Goal: Task Accomplishment & Management: Use online tool/utility

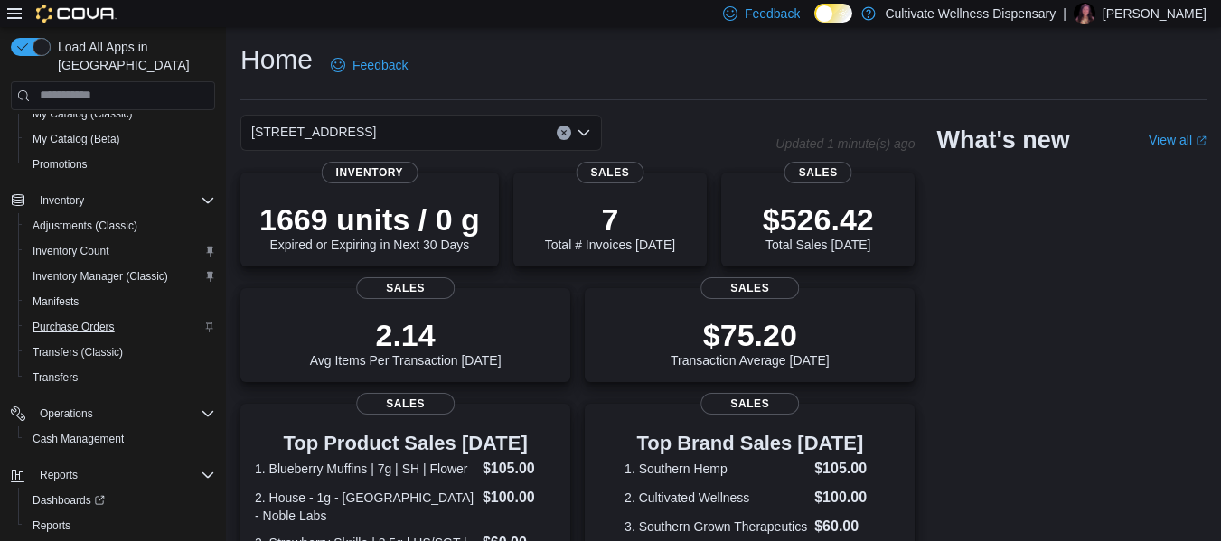
scroll to position [223, 0]
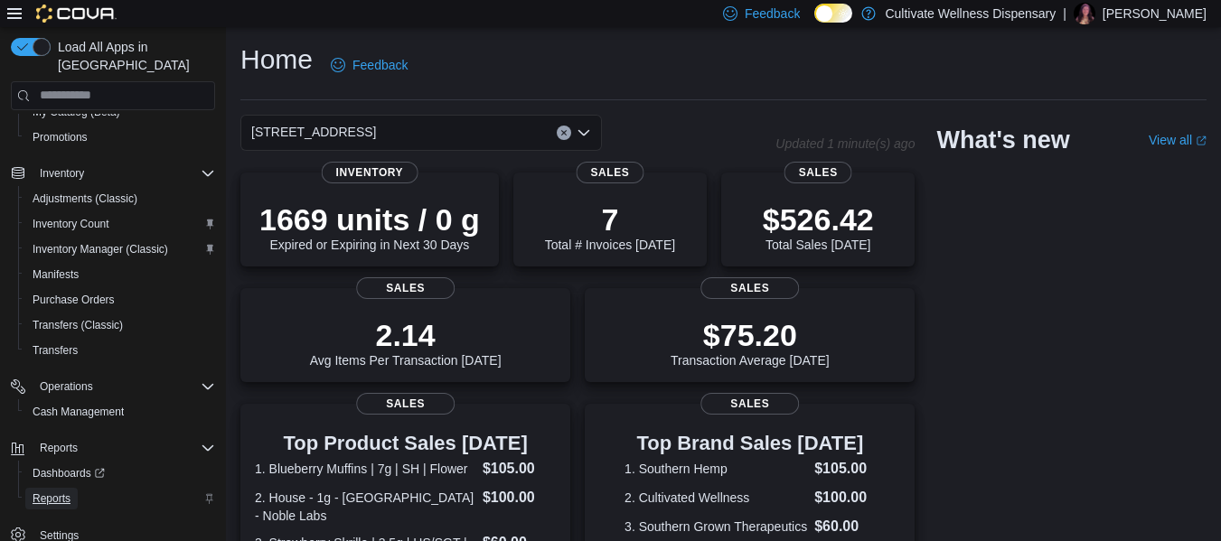
click at [55, 492] on span "Reports" at bounding box center [52, 499] width 38 height 14
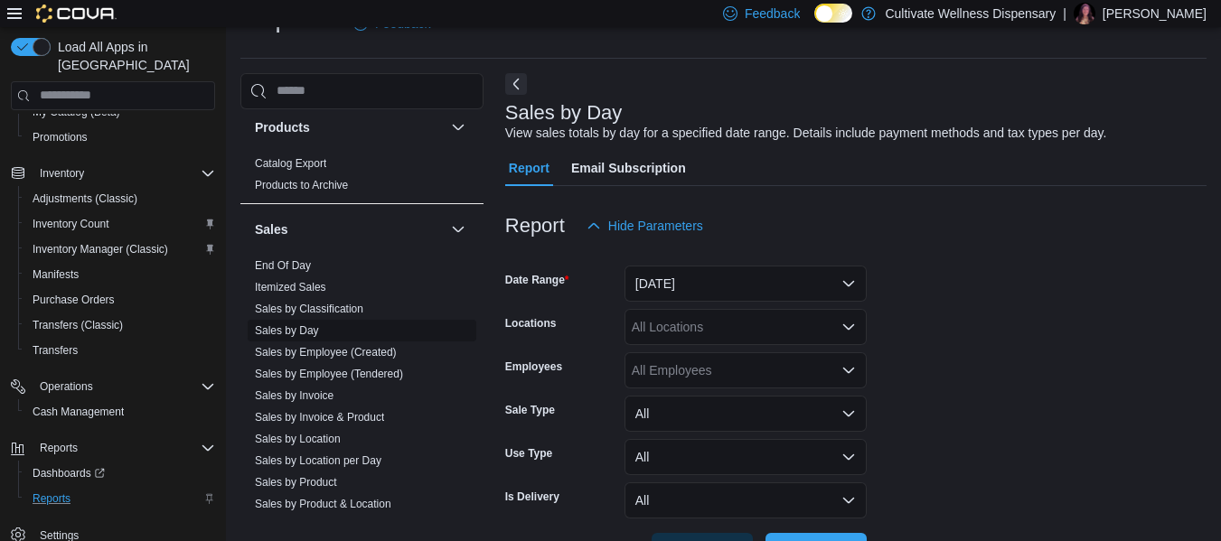
scroll to position [1175, 0]
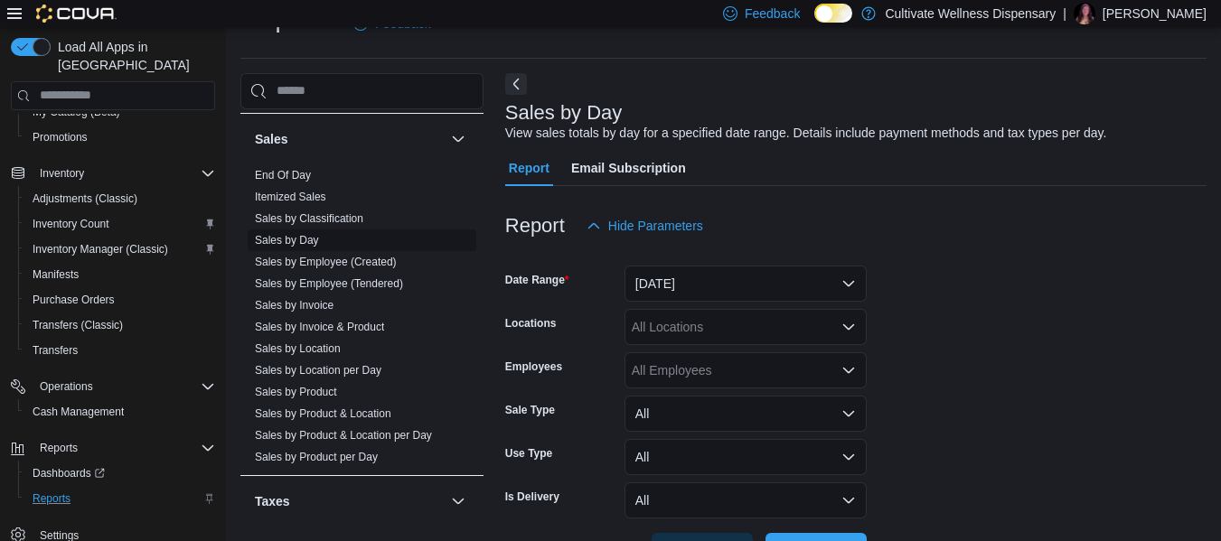
click at [314, 244] on link "Sales by Day" at bounding box center [287, 240] width 64 height 13
click at [295, 238] on link "Sales by Day" at bounding box center [287, 240] width 64 height 13
click at [708, 262] on div at bounding box center [855, 255] width 701 height 22
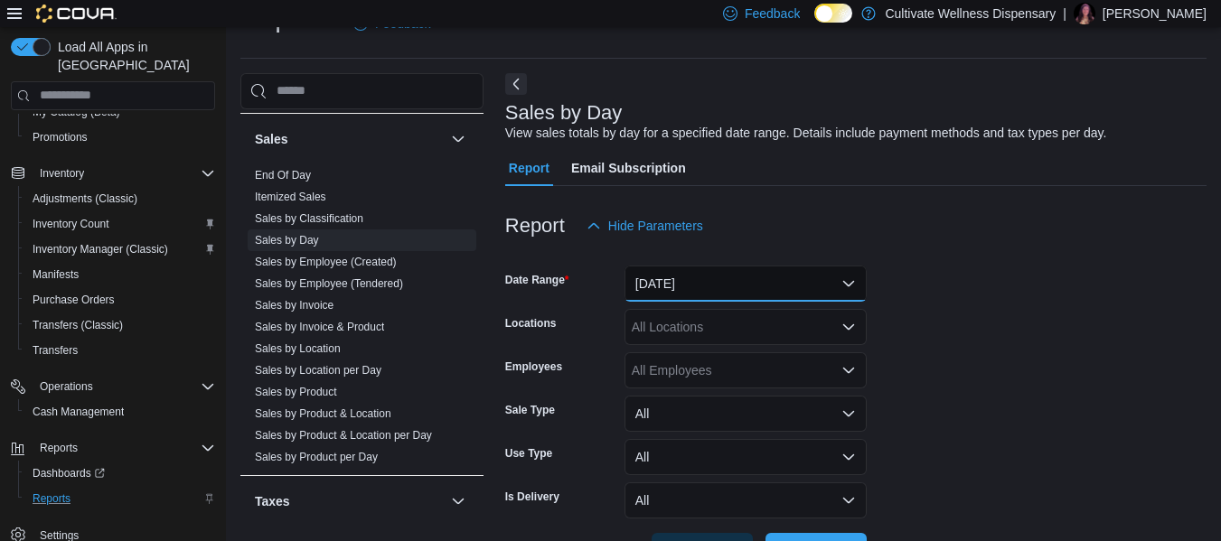
click at [704, 279] on button "[DATE]" at bounding box center [745, 284] width 242 height 36
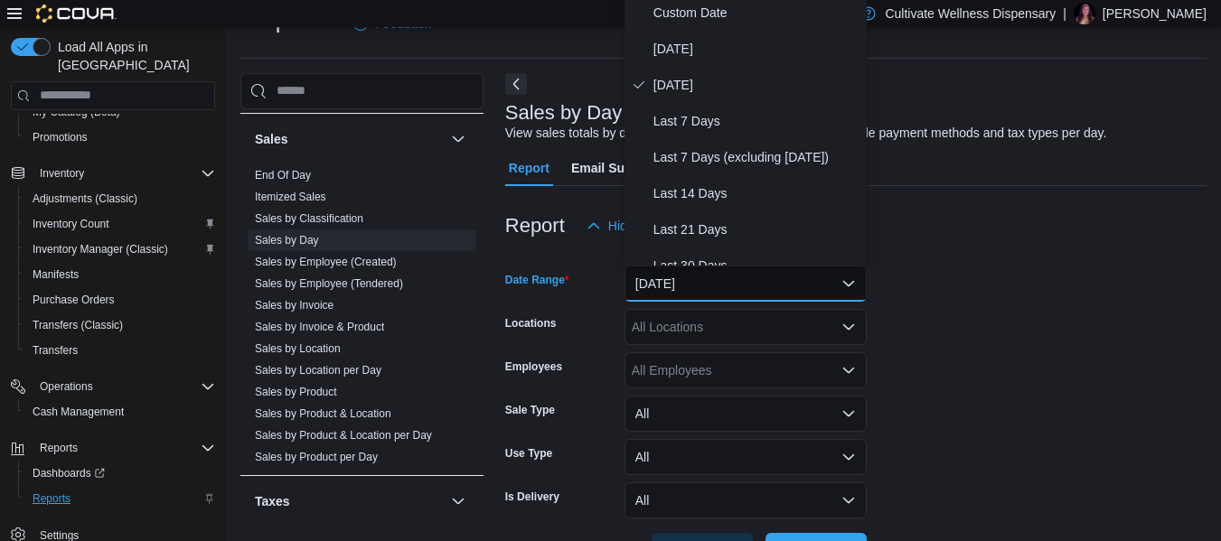
scroll to position [36, 0]
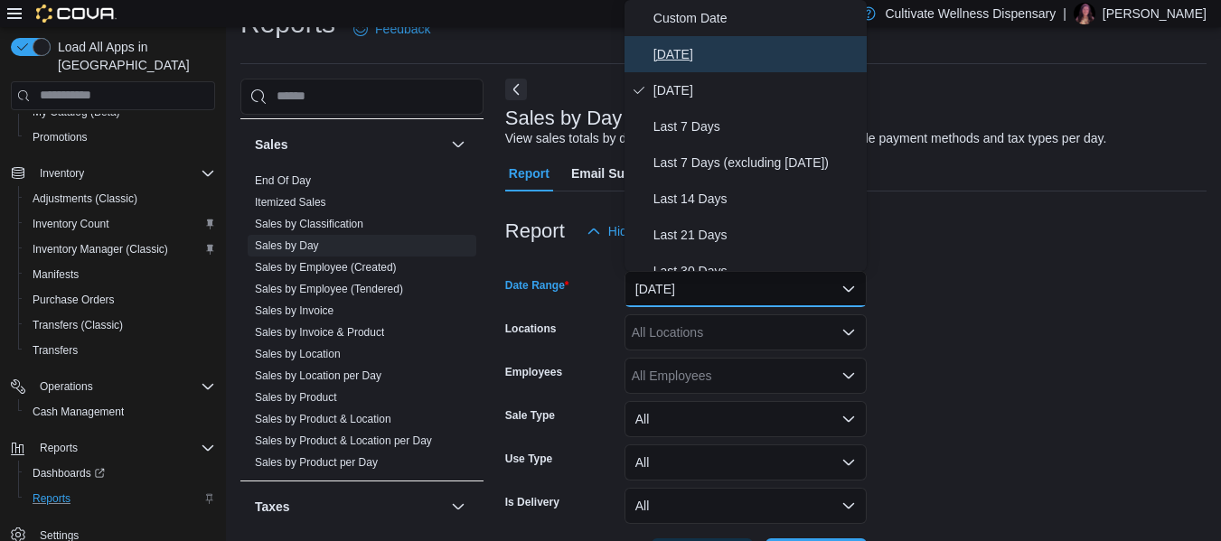
click at [698, 52] on span "[DATE]" at bounding box center [756, 54] width 206 height 22
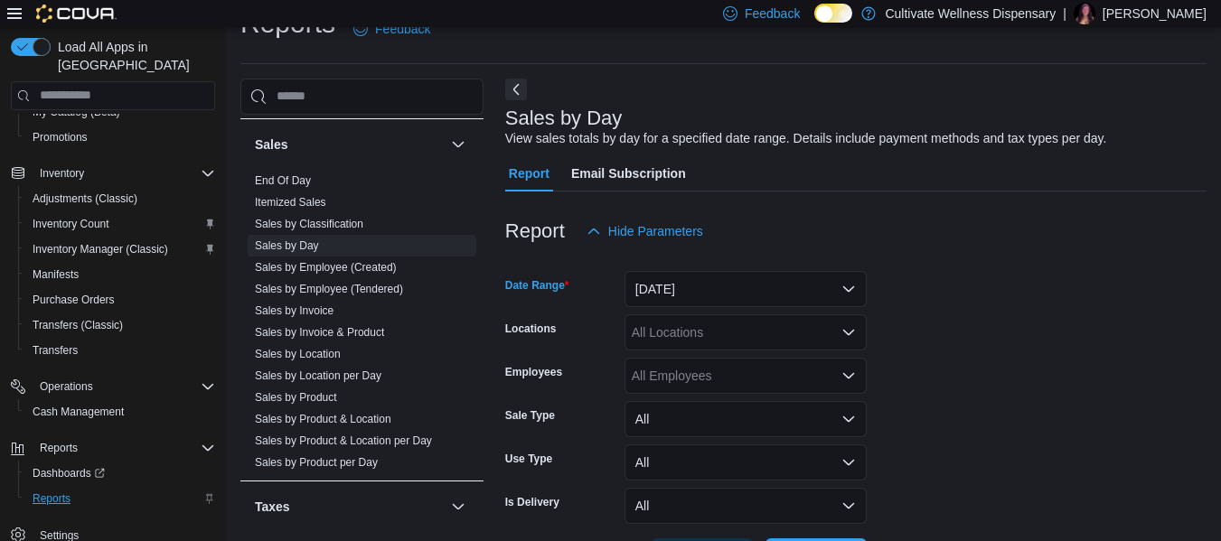
click at [682, 333] on div "All Locations" at bounding box center [745, 332] width 242 height 36
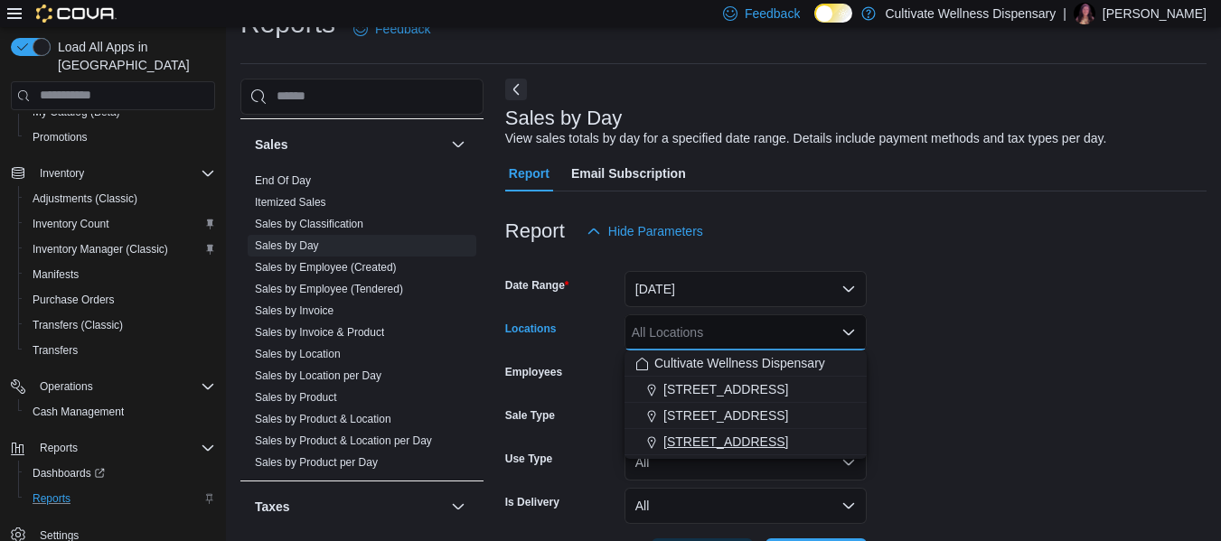
click at [740, 435] on span "[STREET_ADDRESS]" at bounding box center [725, 442] width 125 height 18
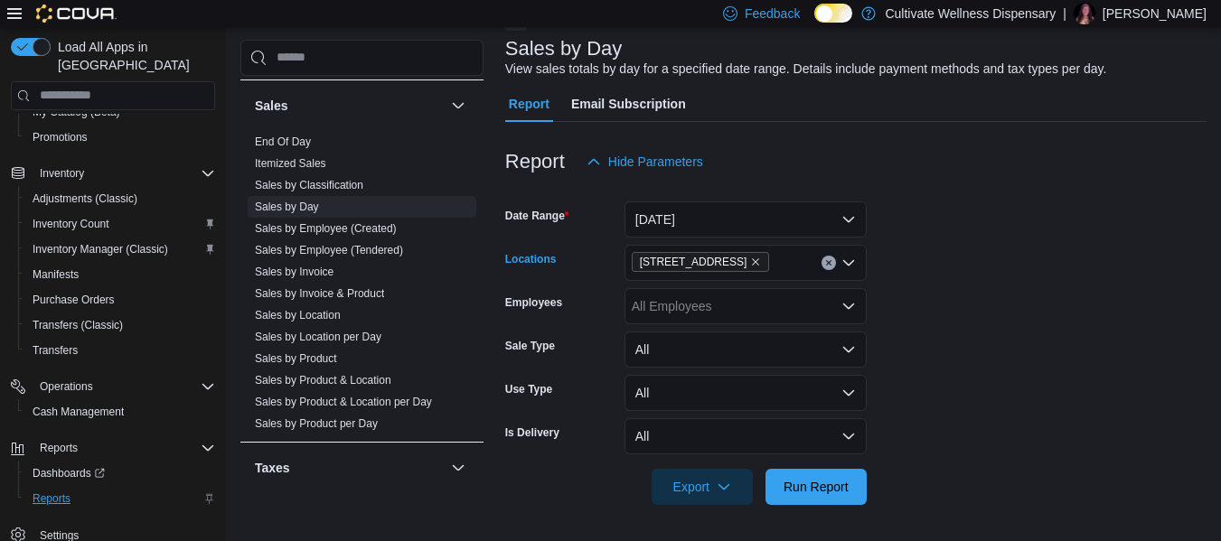
click at [916, 361] on form "Date Range [DATE] Locations [STREET_ADDRESS] Combo box. Selected. [STREET_ADDRE…" at bounding box center [855, 342] width 701 height 325
click at [801, 476] on span "Run Report" at bounding box center [816, 486] width 80 height 36
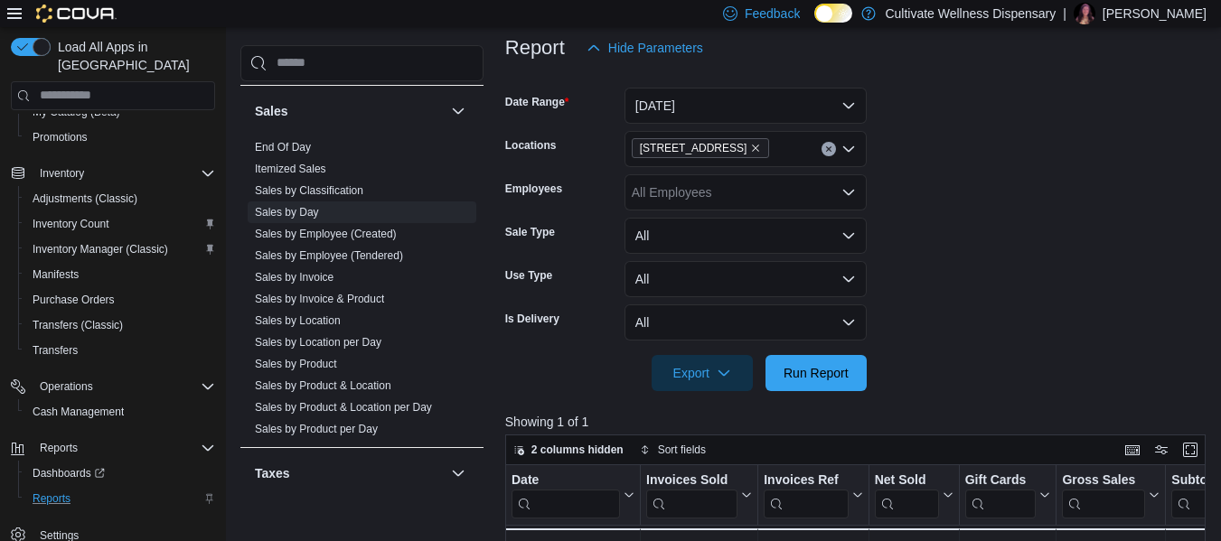
scroll to position [558, 0]
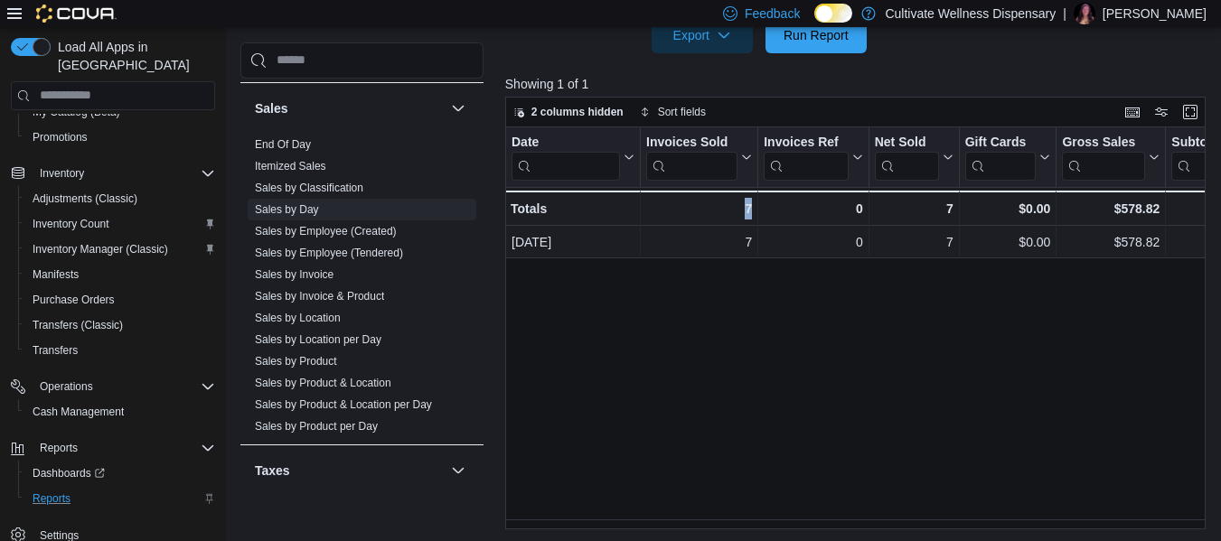
drag, startPoint x: 642, startPoint y: 520, endPoint x: 703, endPoint y: 518, distance: 61.5
click at [756, 511] on div "Date Click to view column header actions Invoices Sold Click to view column hea…" at bounding box center [859, 328] width 708 height 402
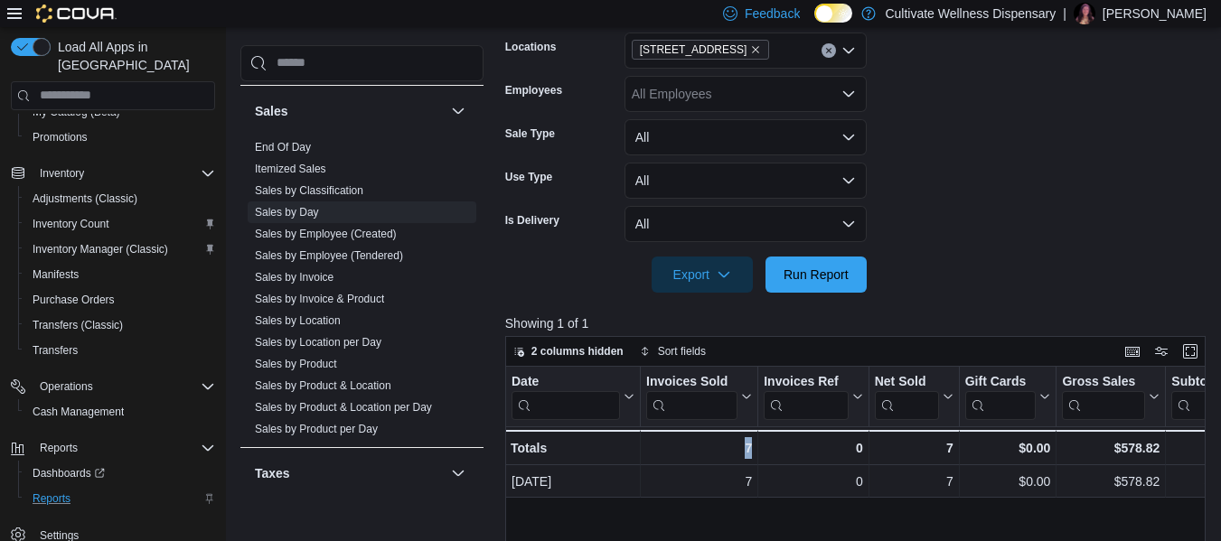
scroll to position [286, 0]
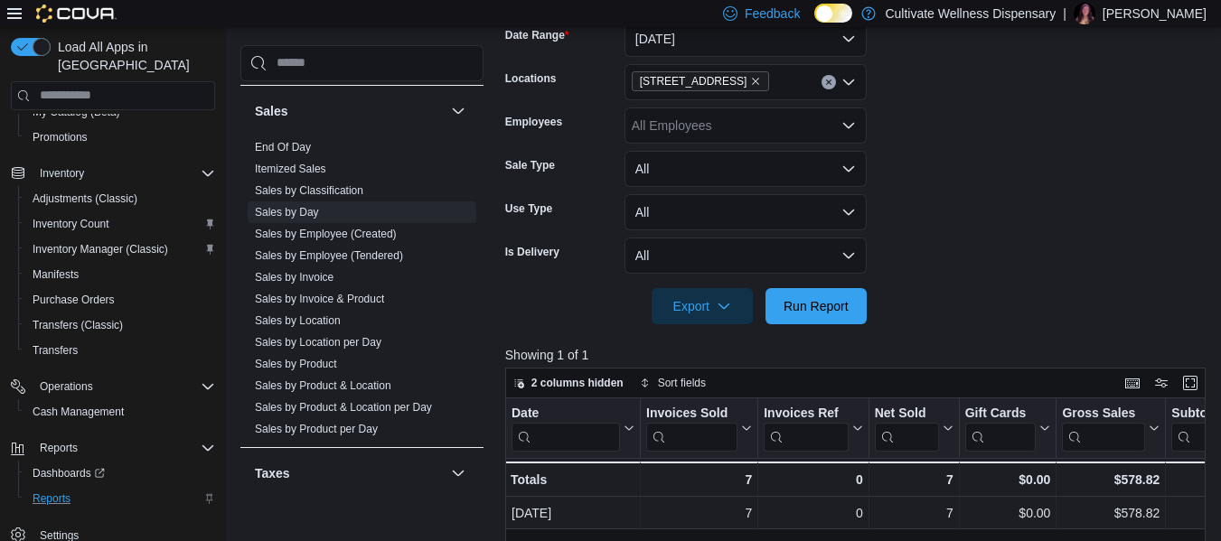
click at [709, 131] on div "All Employees" at bounding box center [745, 126] width 242 height 36
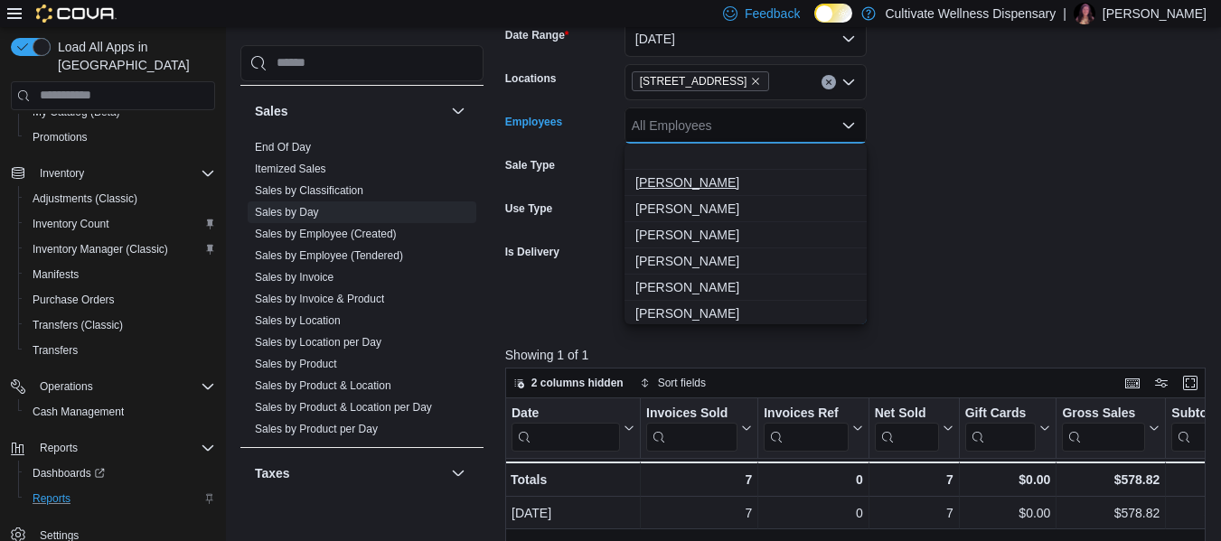
click at [708, 183] on span "[PERSON_NAME]" at bounding box center [745, 183] width 220 height 18
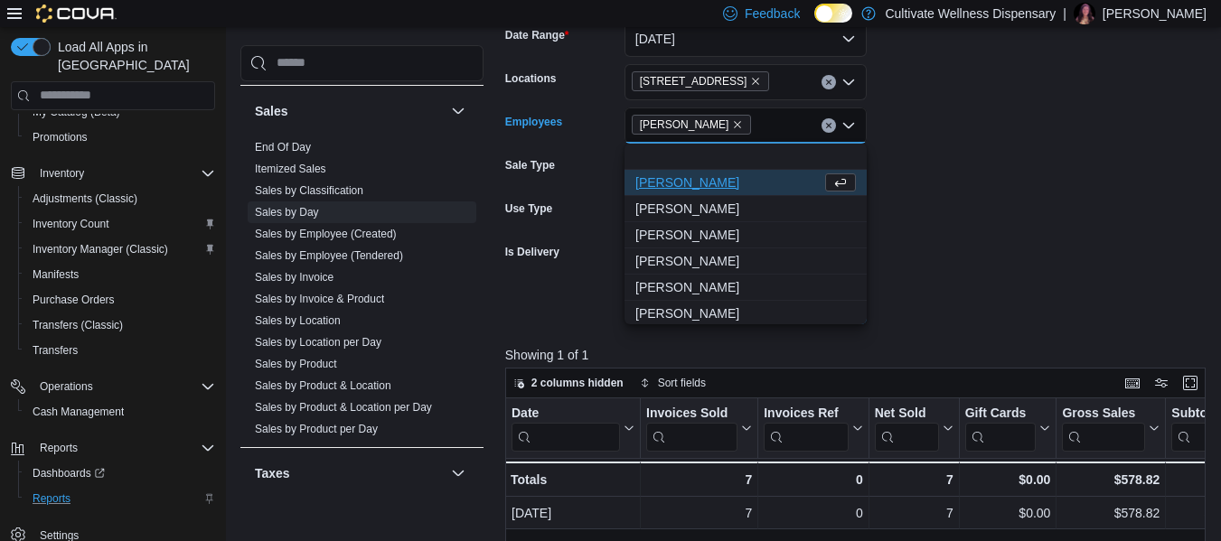
click at [926, 197] on form "Date Range [DATE] Locations [STREET_ADDRESS] Employees [PERSON_NAME] Combo box.…" at bounding box center [859, 161] width 708 height 325
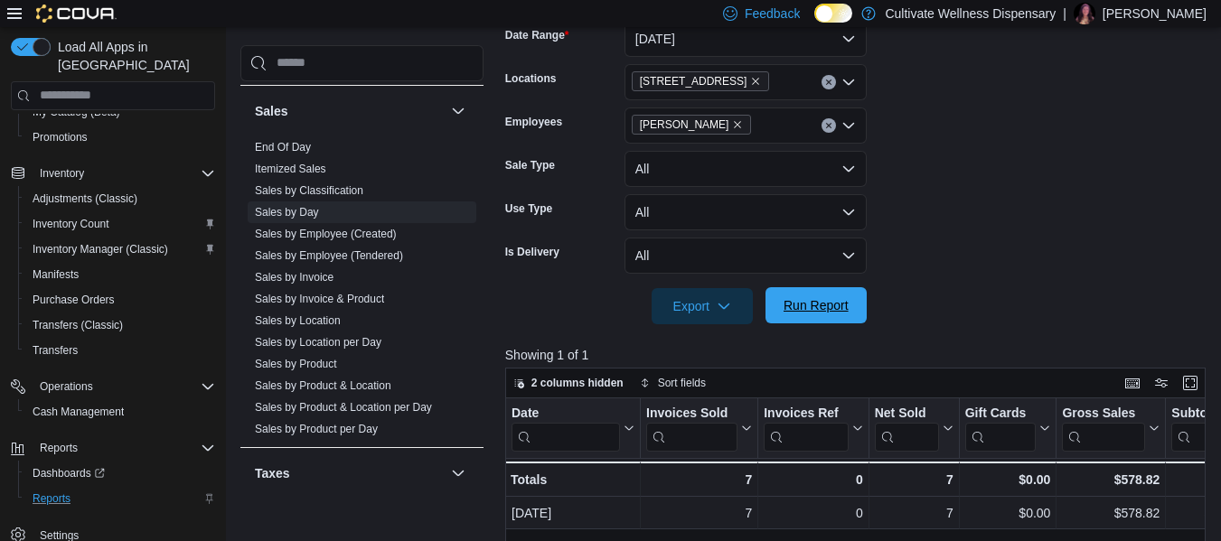
click at [808, 304] on span "Run Report" at bounding box center [815, 305] width 65 height 18
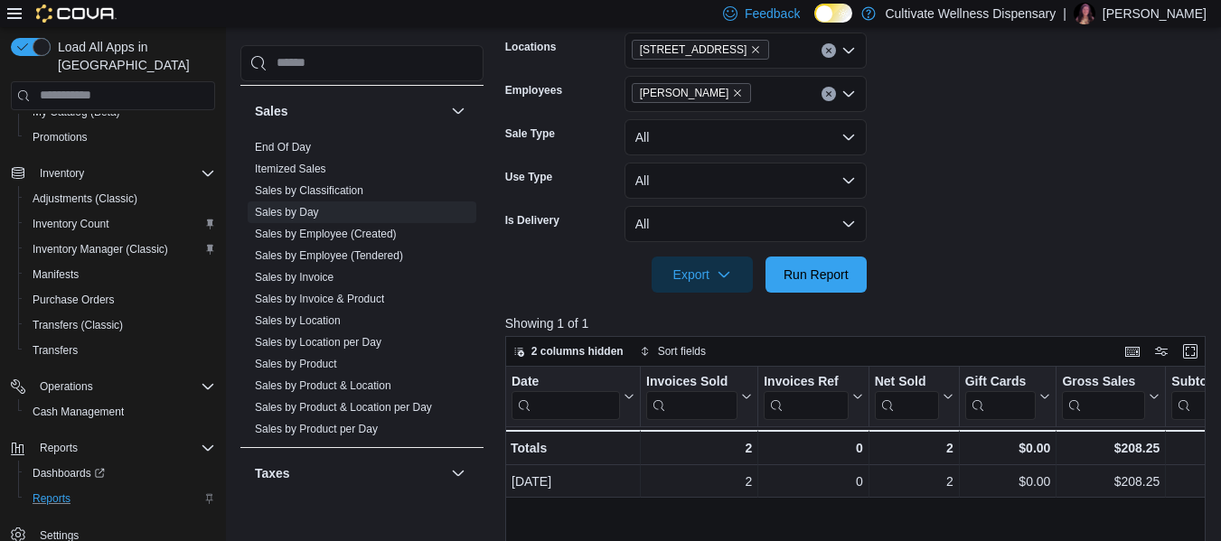
scroll to position [286, 0]
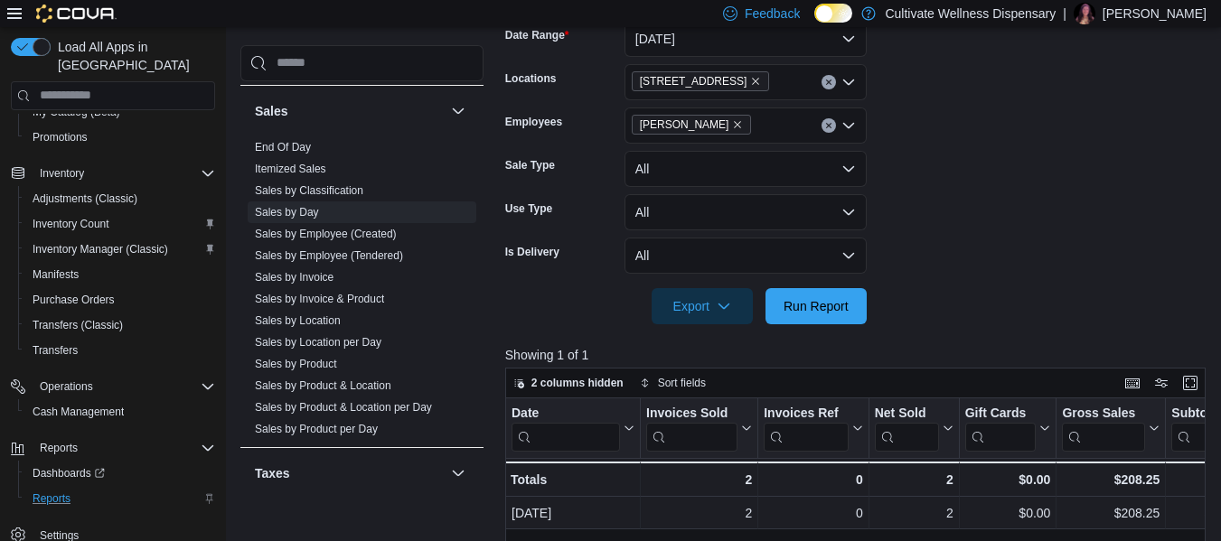
click at [826, 125] on icon "Clear input" at bounding box center [828, 125] width 7 height 7
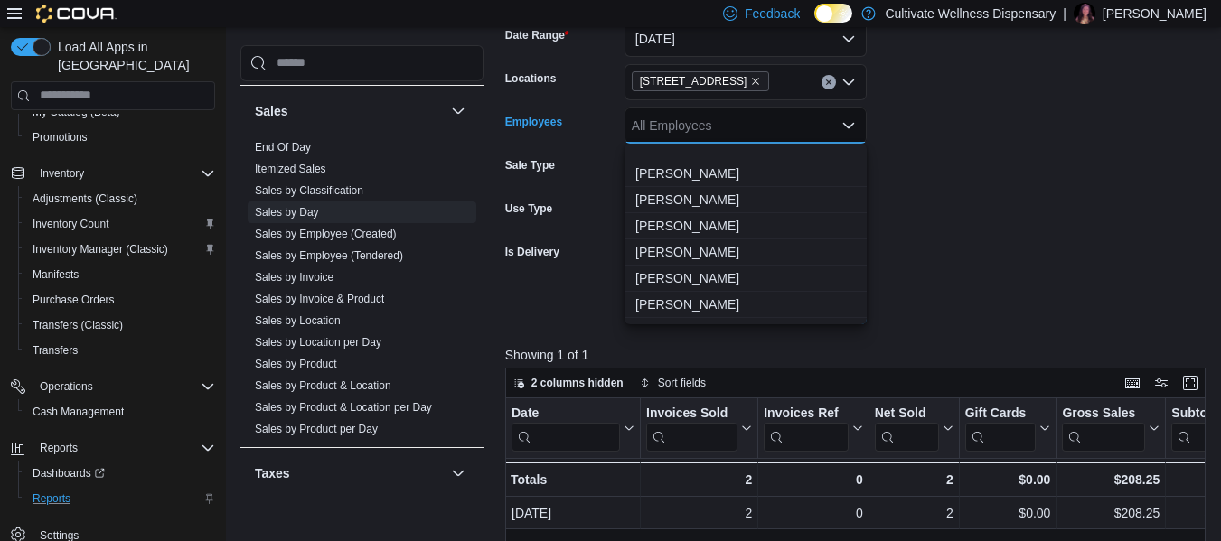
scroll to position [813, 0]
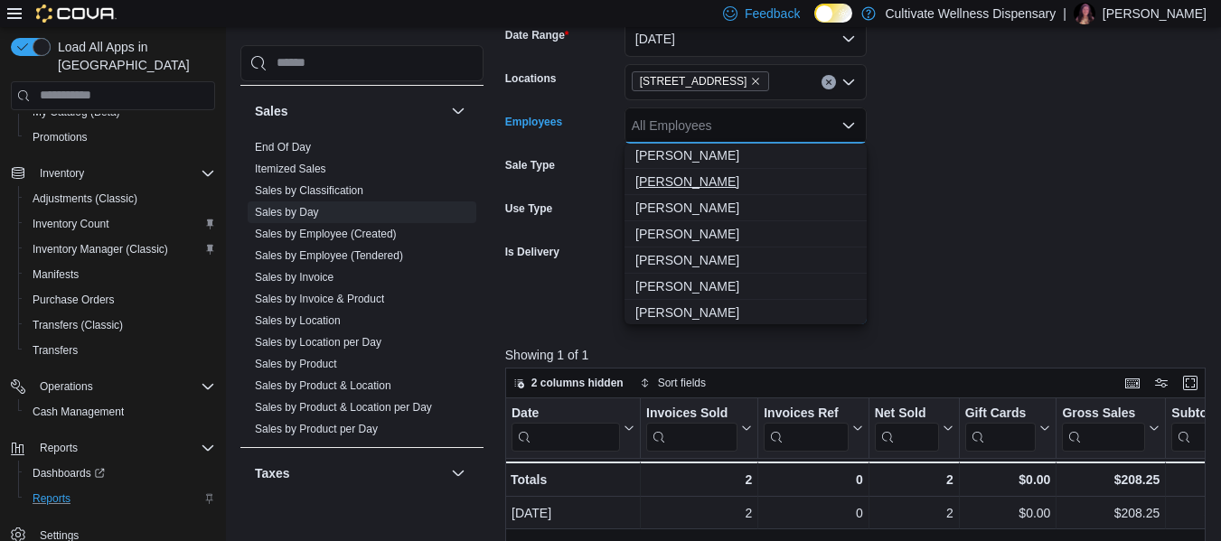
click at [705, 183] on span "[PERSON_NAME]" at bounding box center [745, 182] width 220 height 18
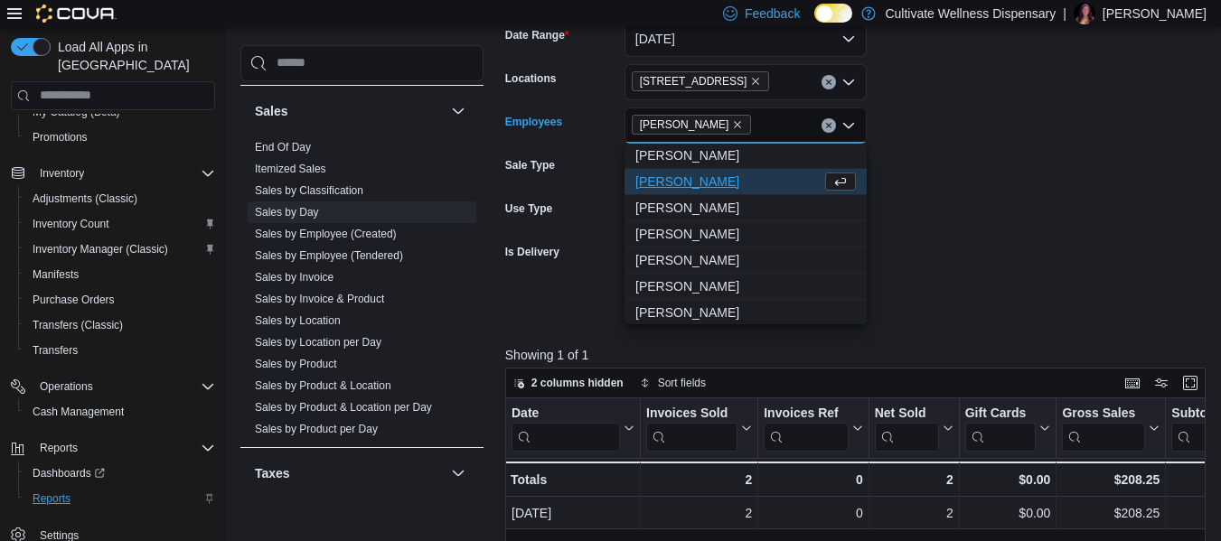
click at [1032, 196] on form "Date Range [DATE] Locations [STREET_ADDRESS] Employees [PERSON_NAME] Combo box.…" at bounding box center [859, 161] width 708 height 325
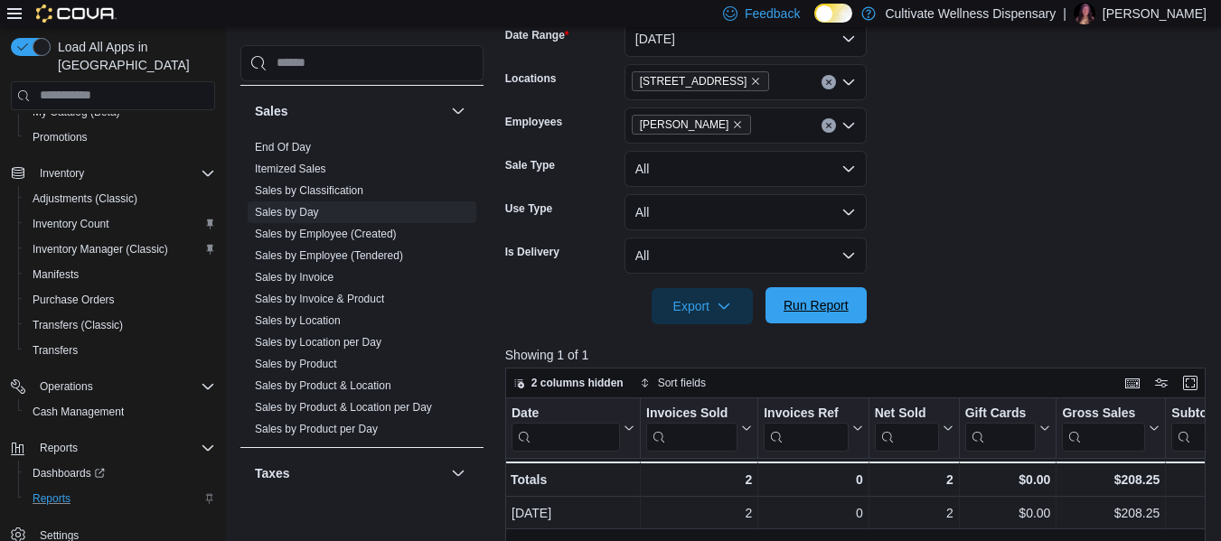
click at [849, 314] on span "Run Report" at bounding box center [816, 305] width 80 height 36
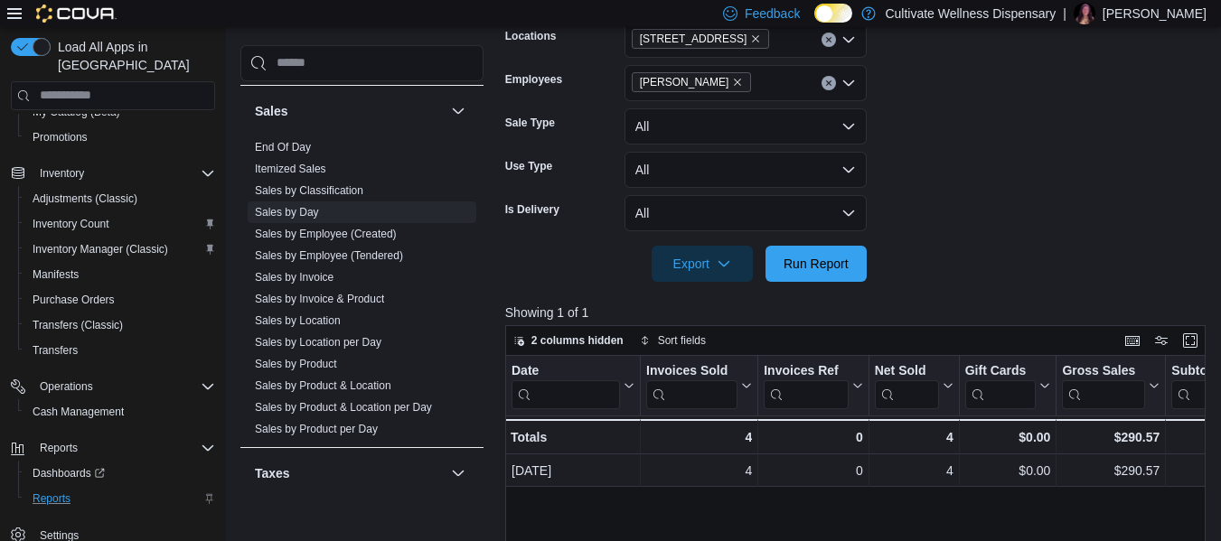
scroll to position [286, 0]
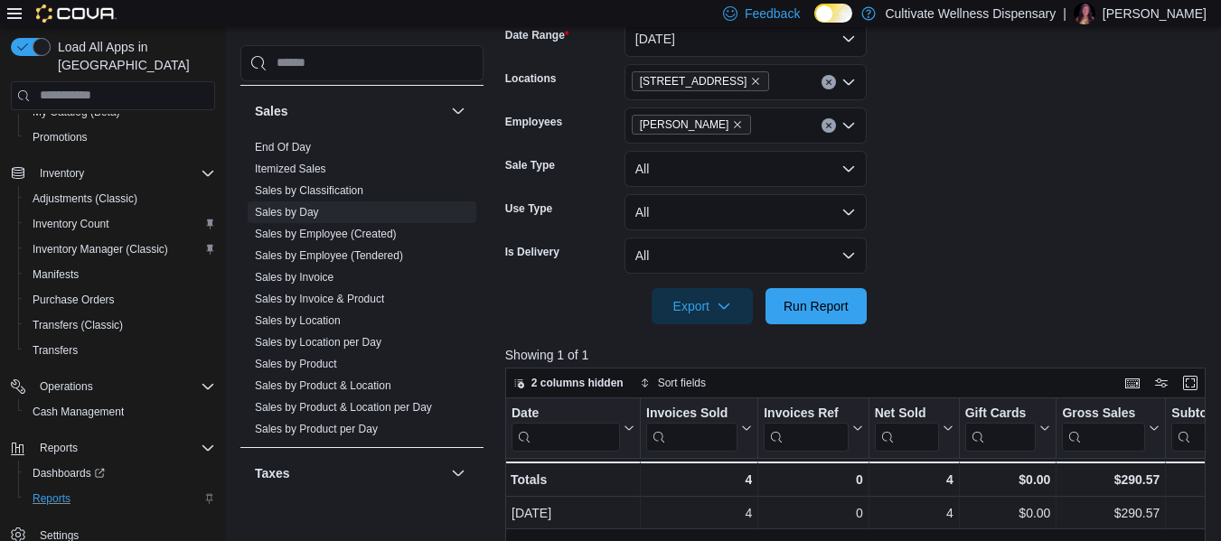
click at [833, 127] on button "Clear input" at bounding box center [828, 125] width 14 height 14
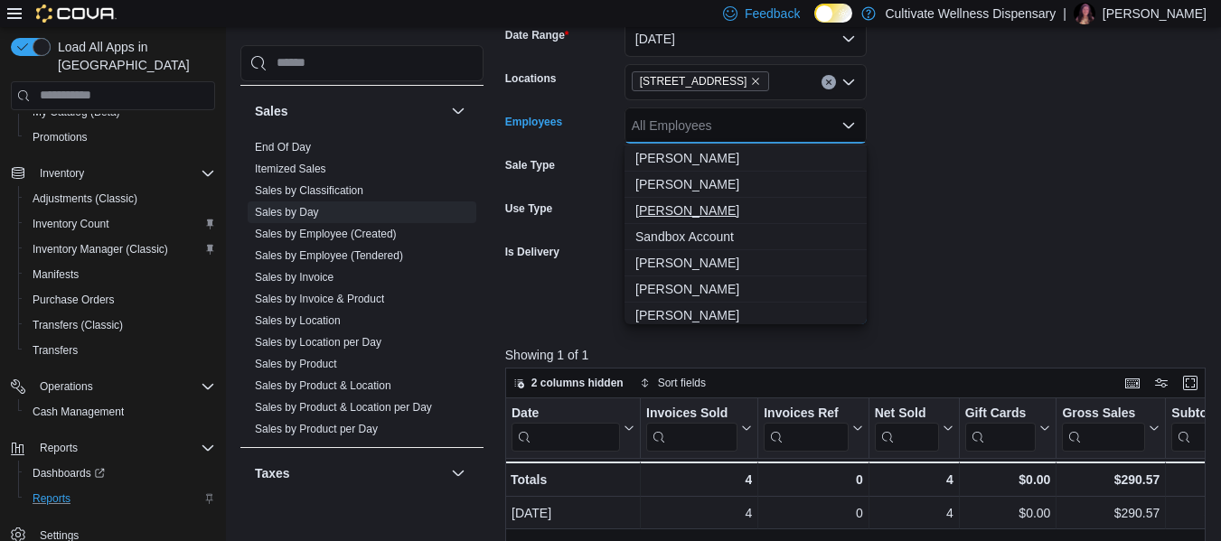
scroll to position [1077, 0]
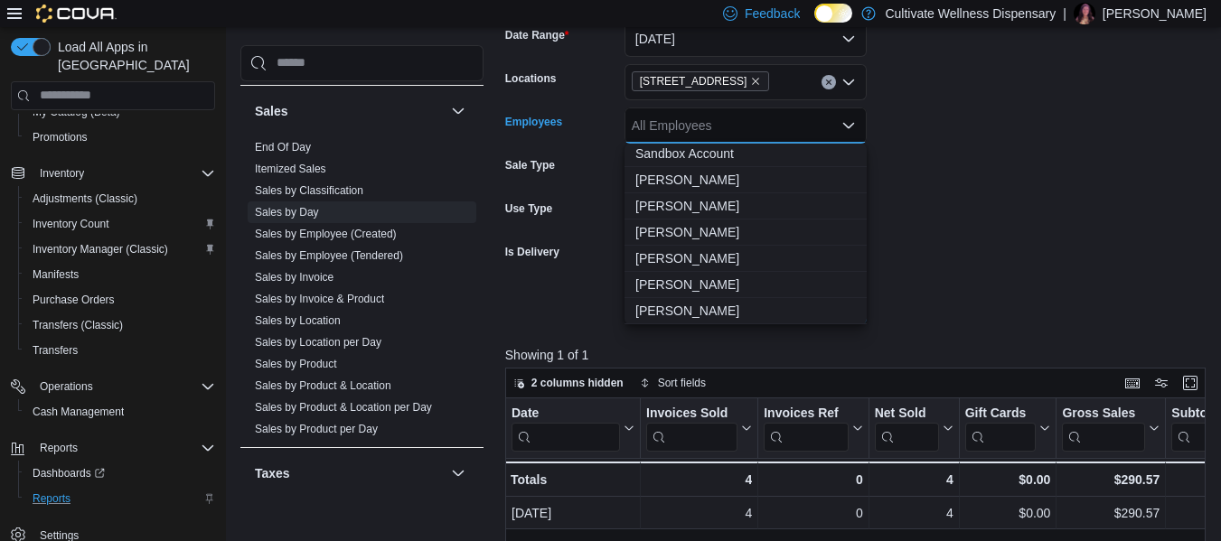
click at [940, 213] on form "Date Range [DATE] Locations [STREET_ADDRESS] Employees All Employees Combo box.…" at bounding box center [859, 161] width 708 height 325
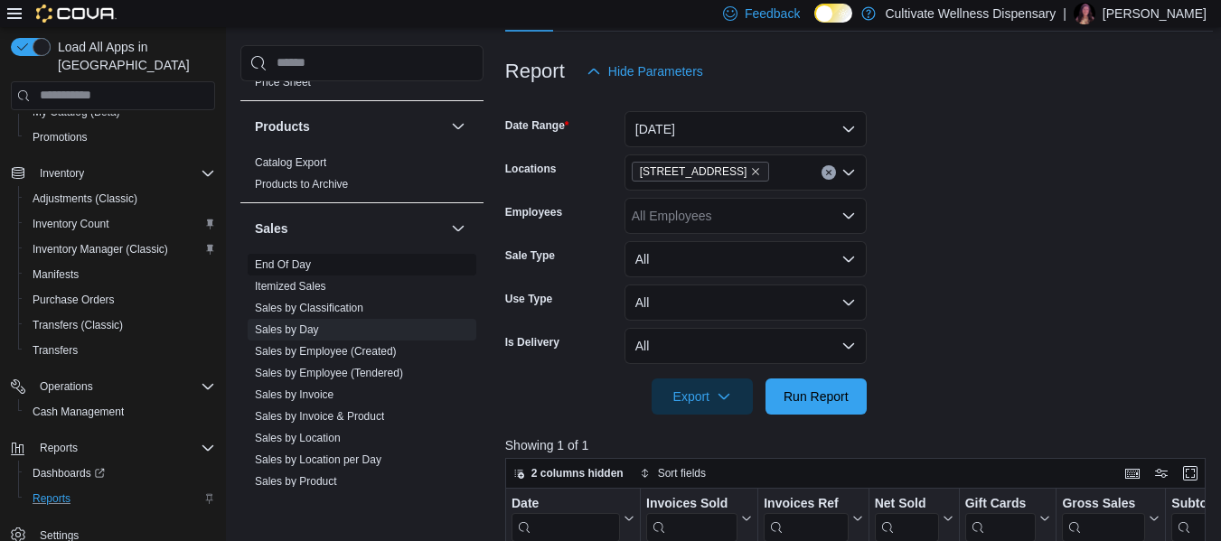
scroll to position [1084, 0]
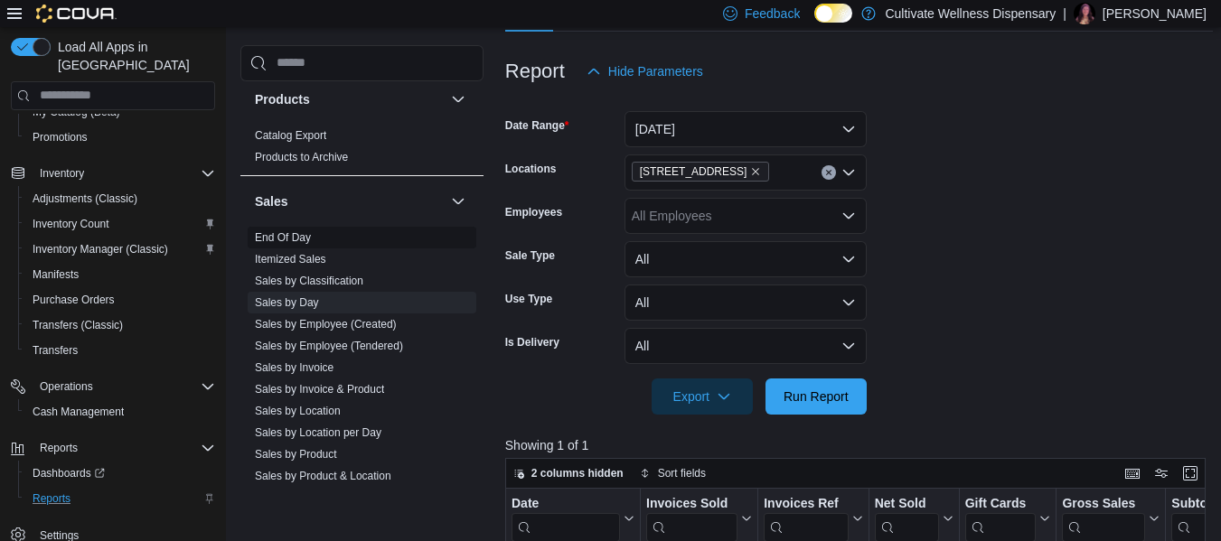
click at [296, 239] on link "End Of Day" at bounding box center [283, 237] width 56 height 13
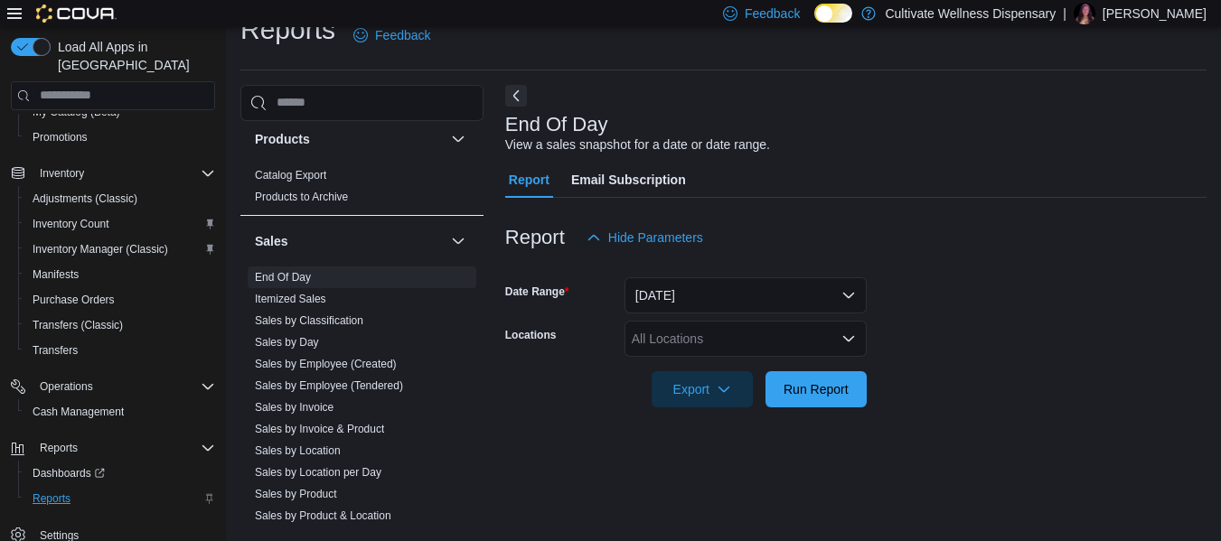
click at [729, 342] on div "All Locations" at bounding box center [745, 339] width 242 height 36
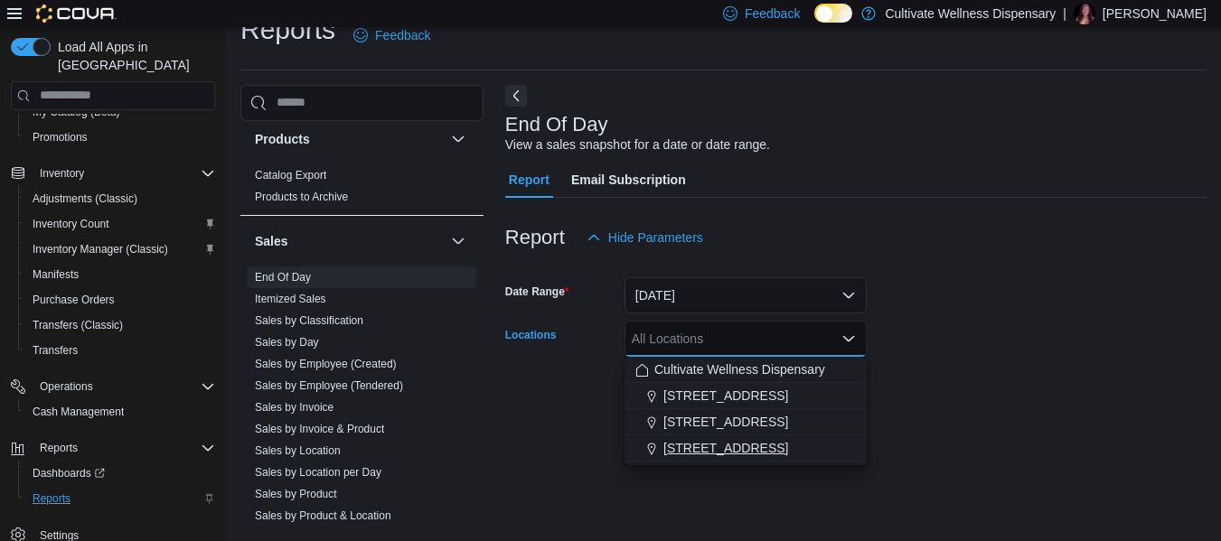
click at [700, 447] on span "[STREET_ADDRESS]" at bounding box center [725, 448] width 125 height 18
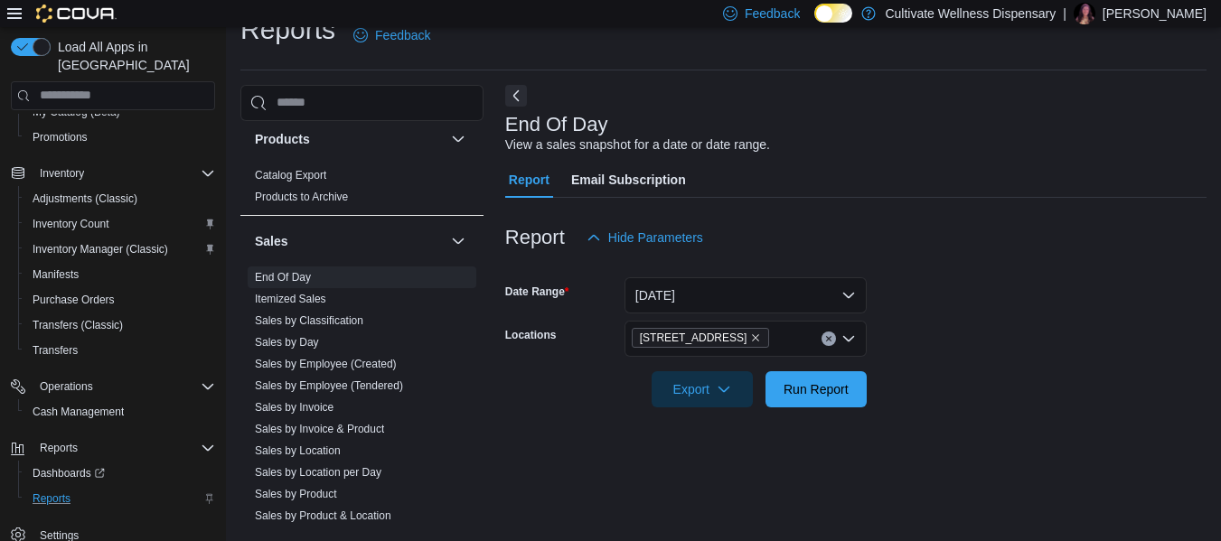
click at [1005, 388] on form "Date Range [DATE] Locations [STREET_ADDRESS] Export Run Report" at bounding box center [855, 332] width 701 height 152
click at [841, 397] on span "Run Report" at bounding box center [815, 389] width 65 height 18
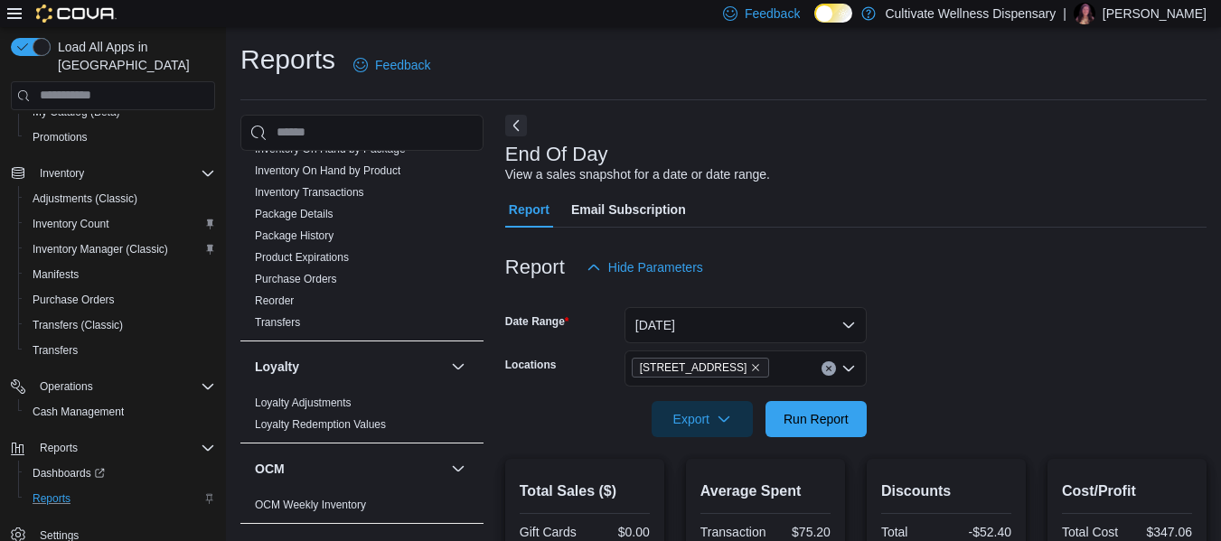
click at [1187, 20] on p "[PERSON_NAME]" at bounding box center [1154, 14] width 104 height 22
click at [1097, 258] on div "Report Hide Parameters" at bounding box center [855, 267] width 701 height 36
click at [921, 237] on div at bounding box center [855, 239] width 701 height 22
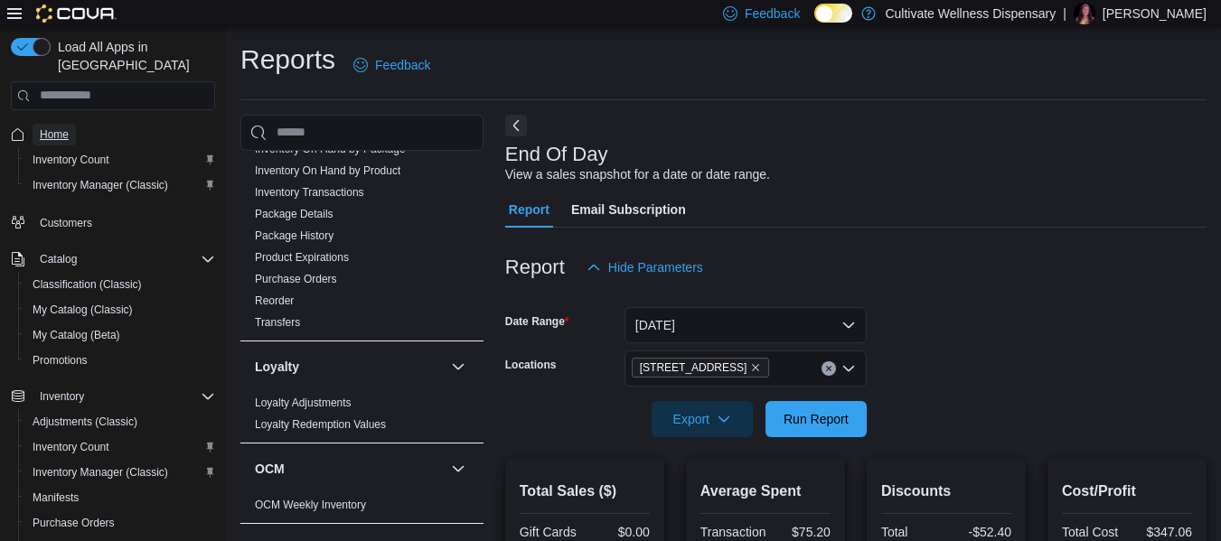
click at [54, 127] on span "Home" at bounding box center [54, 134] width 29 height 14
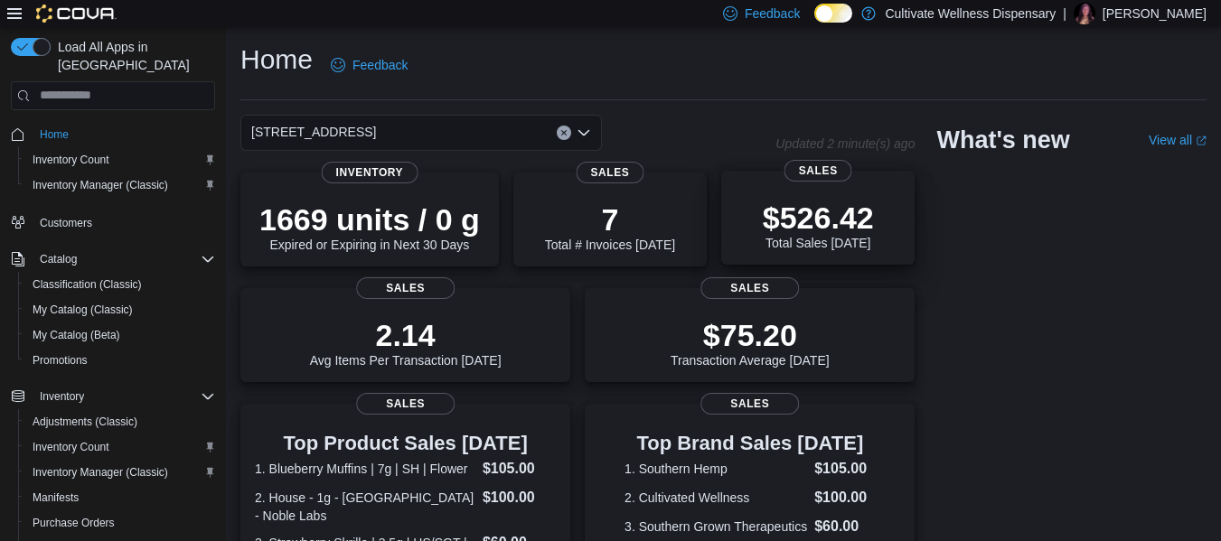
click at [887, 223] on div "$526.42 Total Sales [DATE]" at bounding box center [818, 221] width 164 height 58
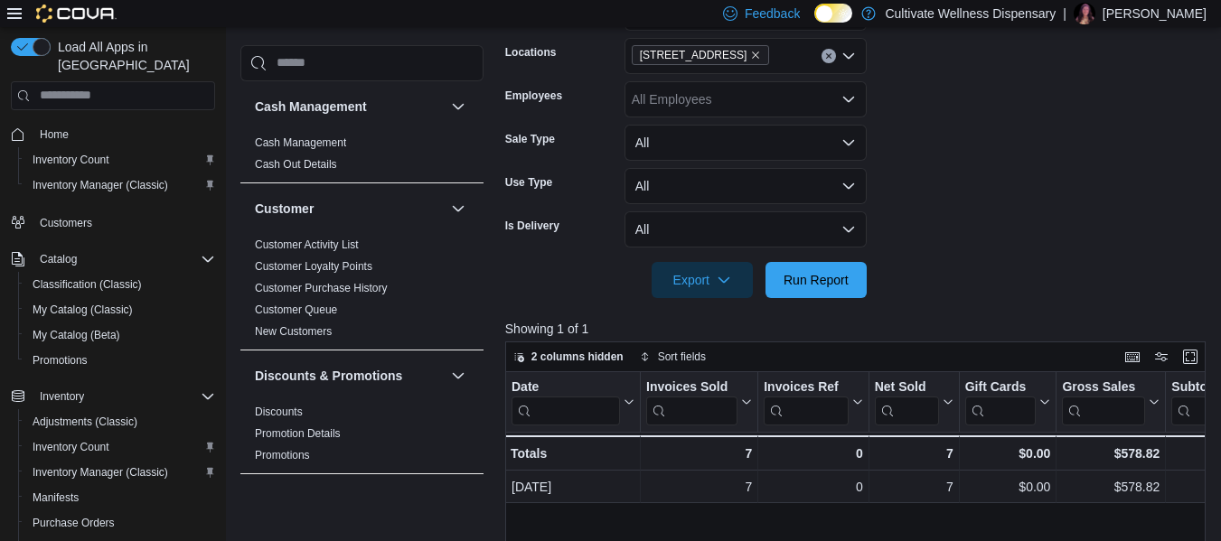
scroll to position [222, 0]
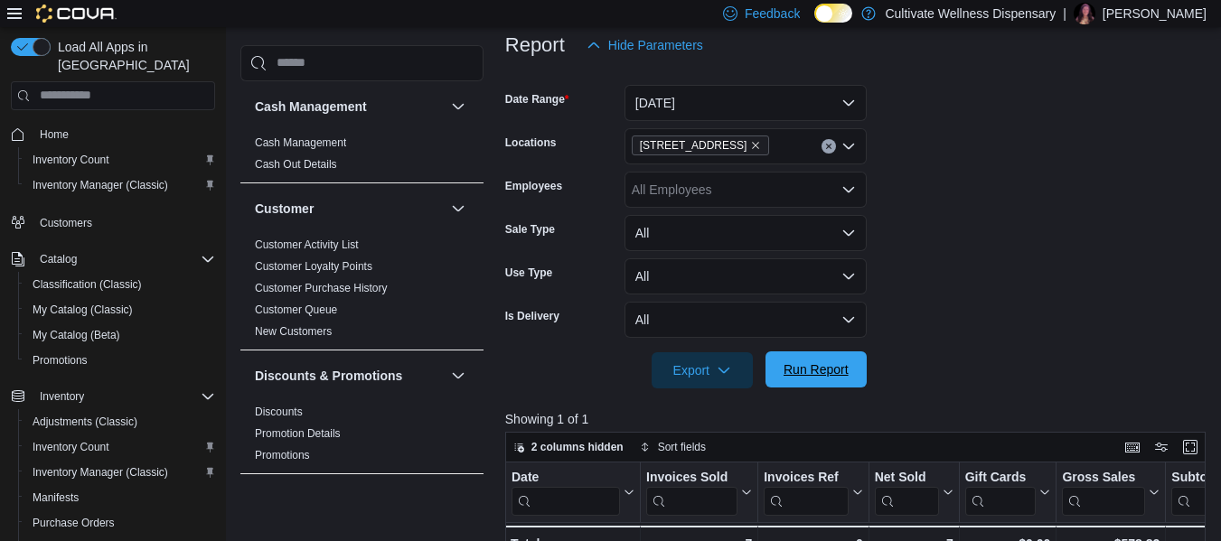
click at [846, 374] on span "Run Report" at bounding box center [815, 370] width 65 height 18
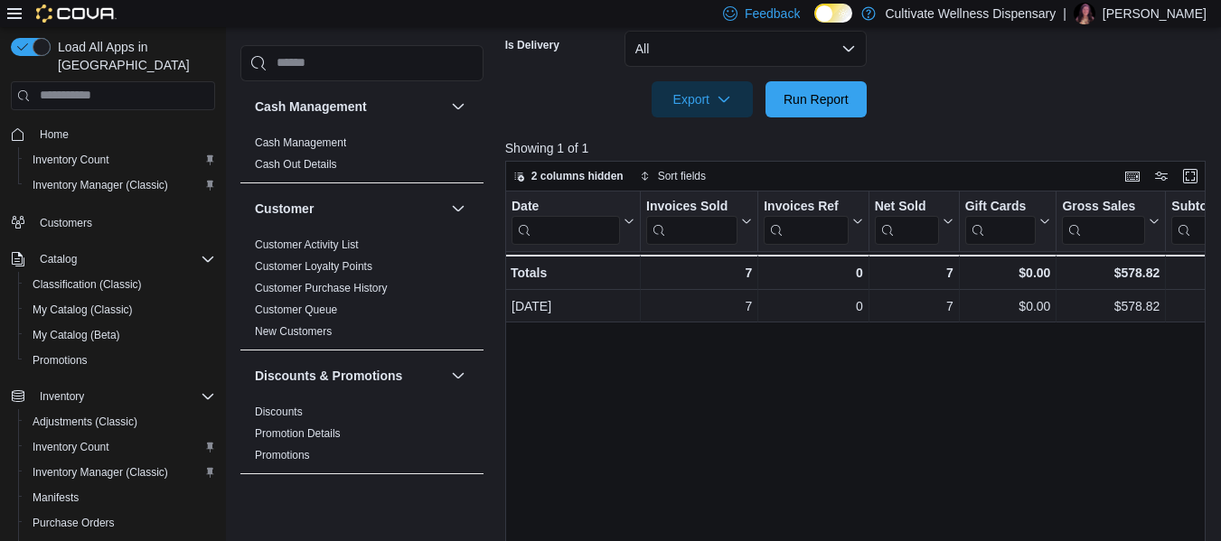
scroll to position [0, 438]
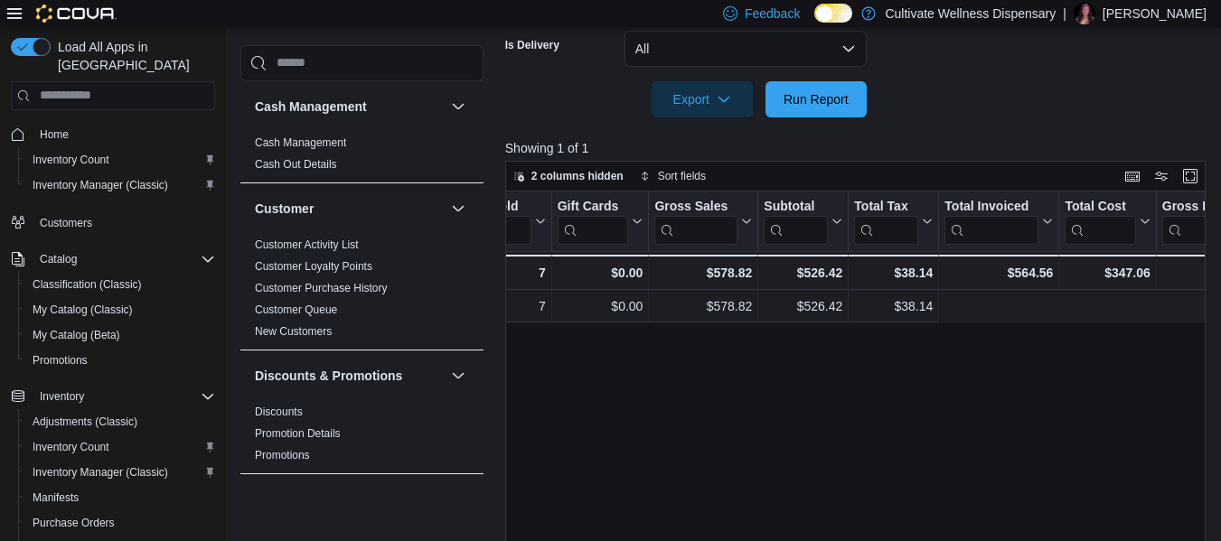
drag, startPoint x: 980, startPoint y: 375, endPoint x: 1137, endPoint y: 384, distance: 157.5
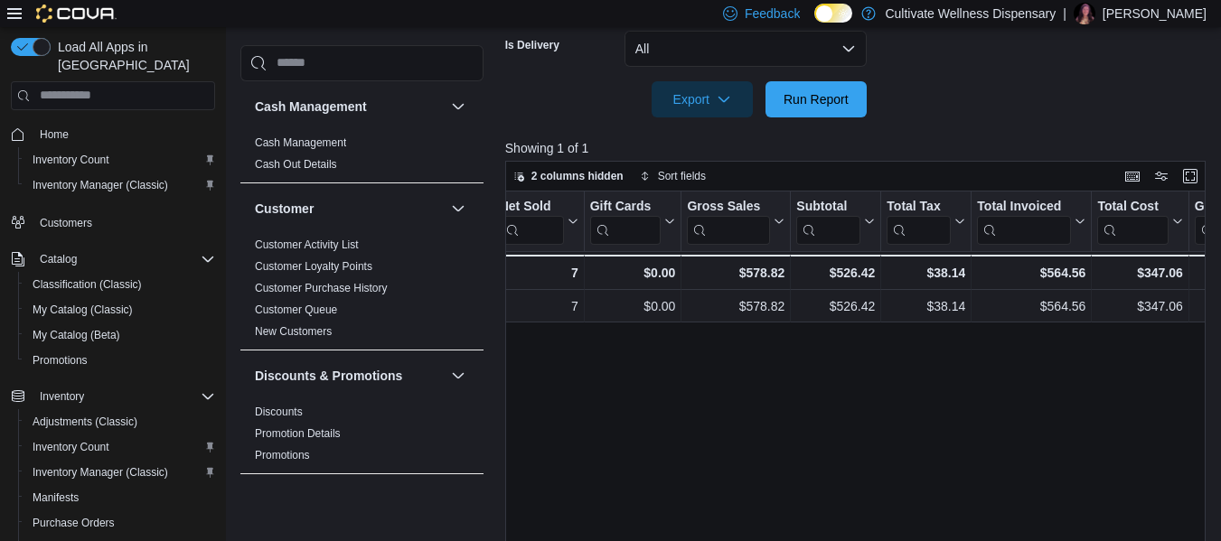
scroll to position [0, 377]
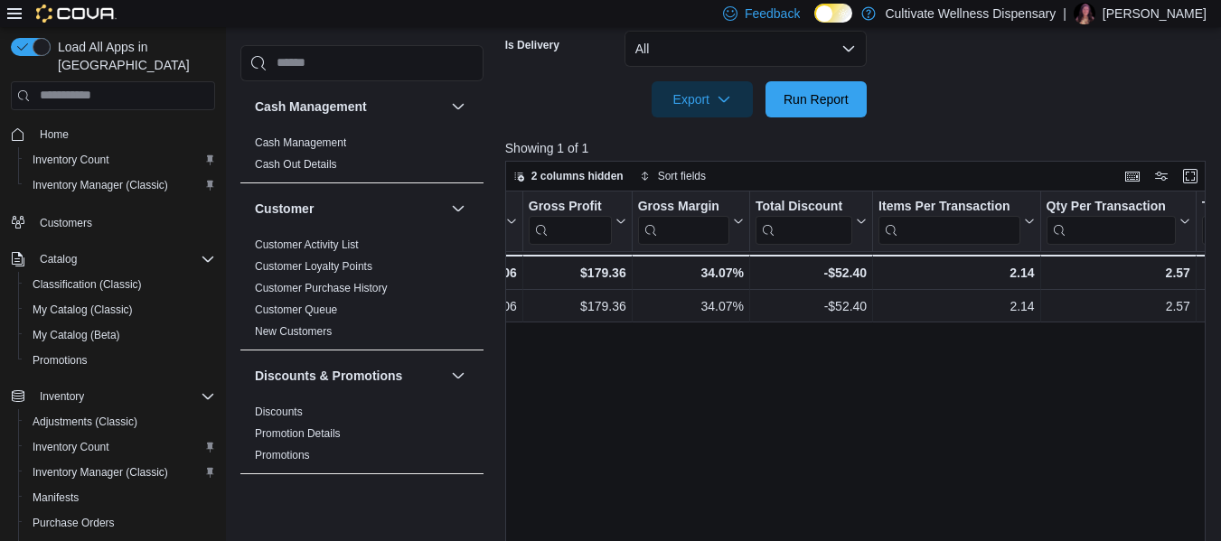
drag, startPoint x: 1063, startPoint y: 388, endPoint x: 1046, endPoint y: 338, distance: 52.3
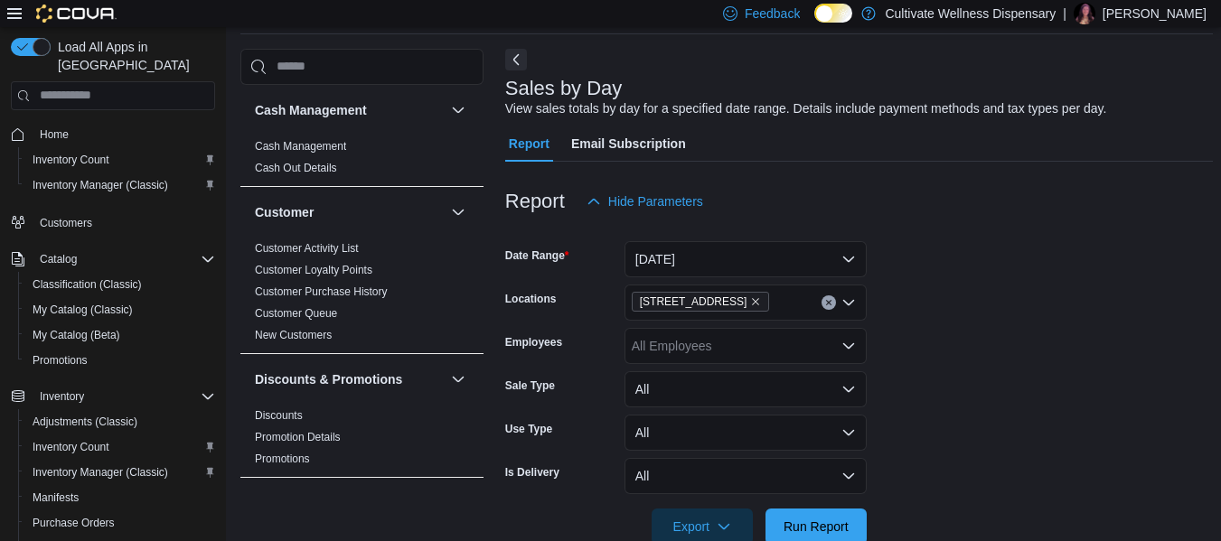
scroll to position [0, 0]
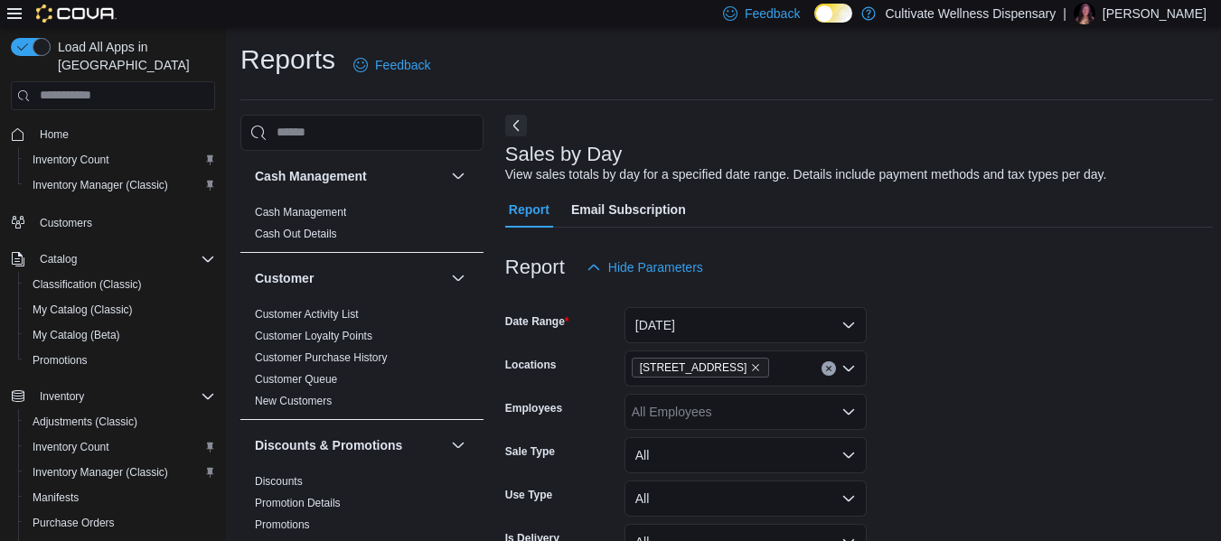
drag, startPoint x: 1093, startPoint y: 365, endPoint x: 1151, endPoint y: 316, distance: 75.7
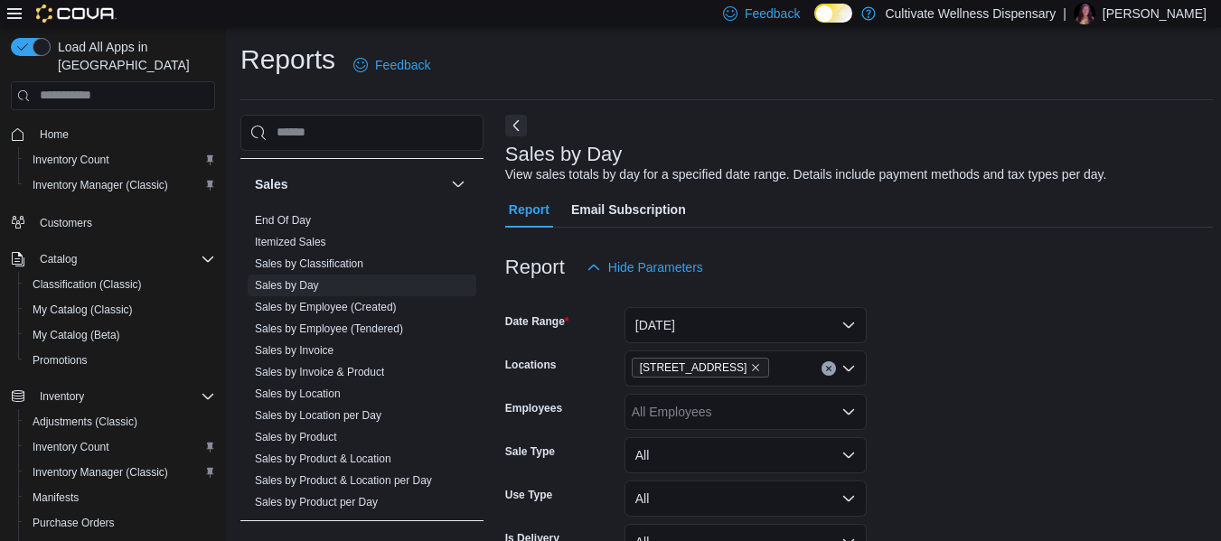
scroll to position [1175, 0]
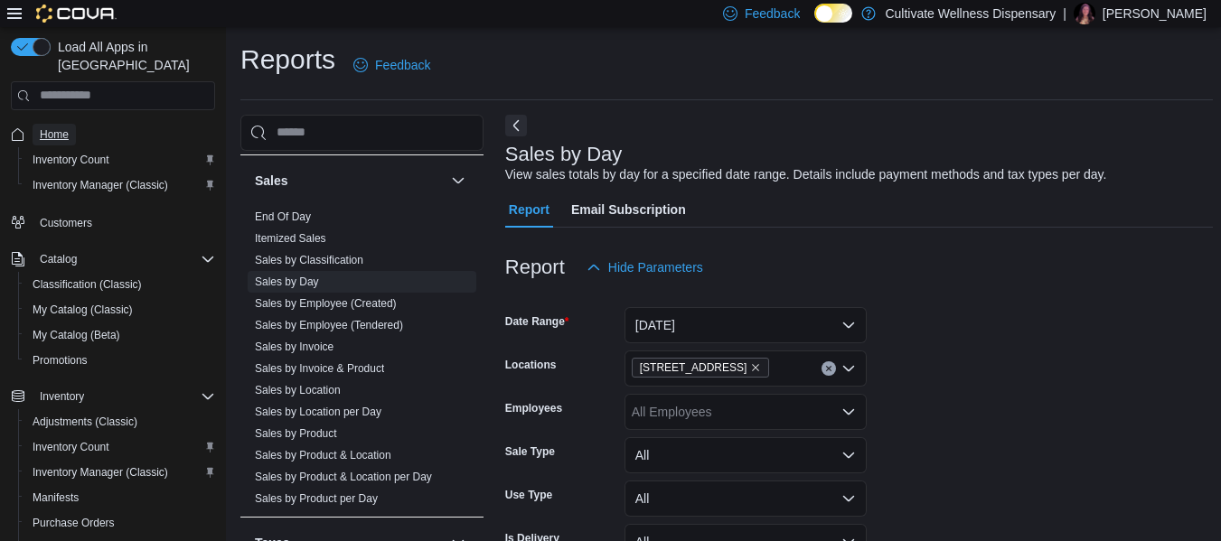
click at [65, 127] on span "Home" at bounding box center [54, 134] width 29 height 14
